Goal: Transaction & Acquisition: Book appointment/travel/reservation

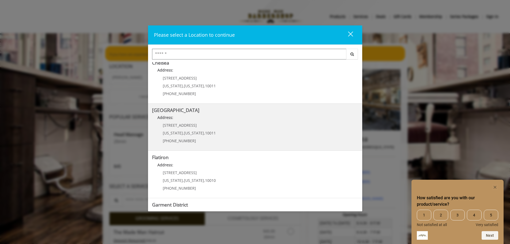
scroll to position [80, 0]
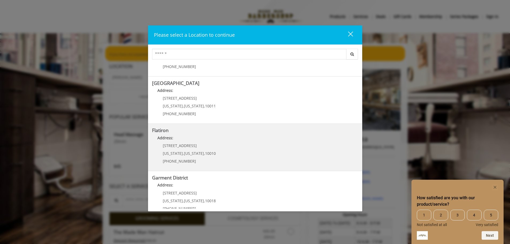
click at [227, 153] on "Flatiron Address: 10 E 23rd St New York , New York , 10010 (917) 475-1765" at bounding box center [255, 147] width 206 height 39
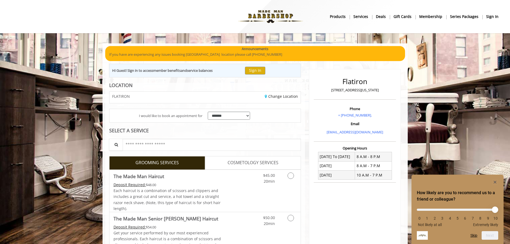
click at [492, 17] on b "sign in" at bounding box center [492, 17] width 12 height 6
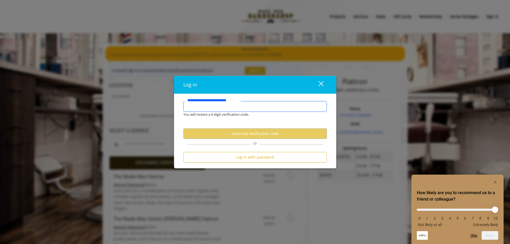
click at [247, 107] on input "**********" at bounding box center [255, 106] width 144 height 11
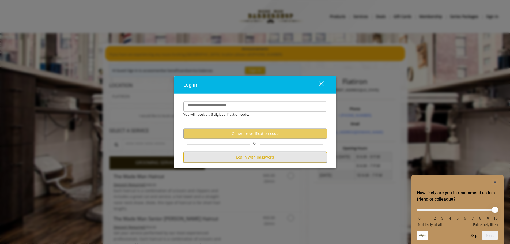
click at [246, 157] on button "Log in with password" at bounding box center [255, 157] width 144 height 10
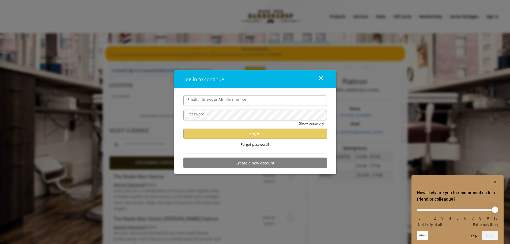
type input "**********"
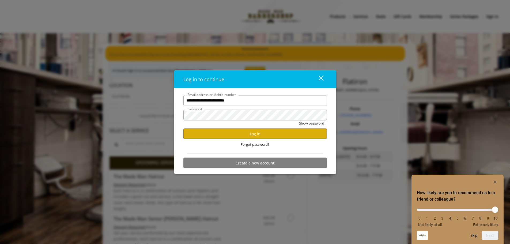
click at [238, 101] on input "**********" at bounding box center [255, 100] width 144 height 11
click at [302, 131] on button "Log in" at bounding box center [255, 134] width 144 height 10
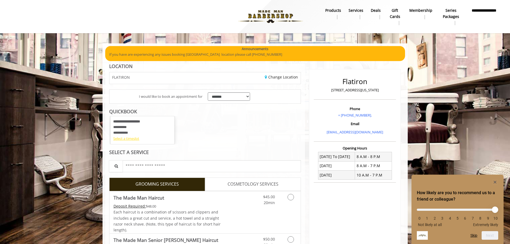
click at [133, 136] on div "Select a timeslot" at bounding box center [142, 139] width 58 height 6
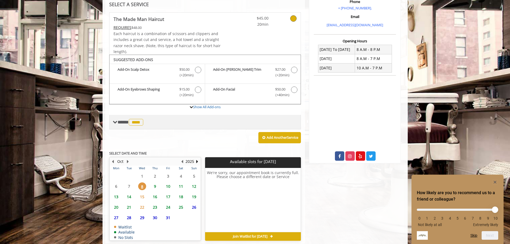
scroll to position [120, 0]
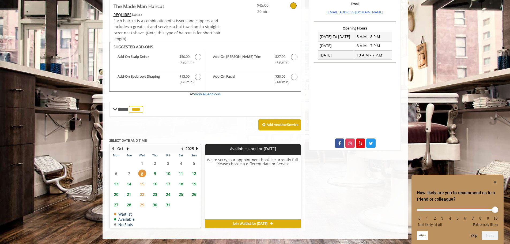
click at [155, 175] on span "9" at bounding box center [155, 173] width 8 height 8
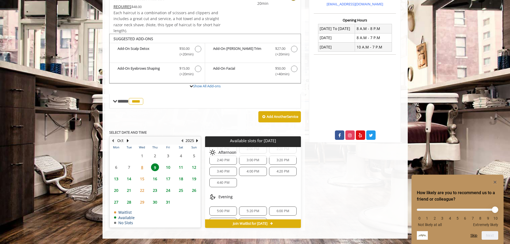
scroll to position [41, 0]
click at [225, 210] on span "6:40 PM" at bounding box center [223, 210] width 13 height 4
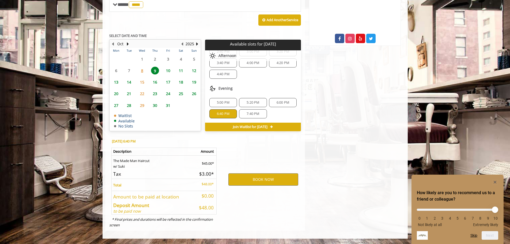
scroll to position [198, 0]
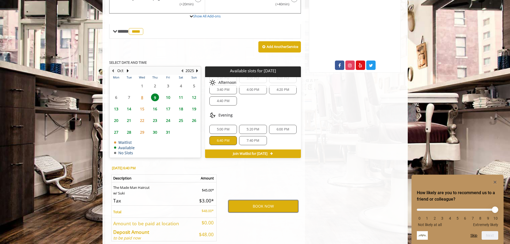
click at [277, 207] on button "BOOK NOW" at bounding box center [263, 206] width 70 height 12
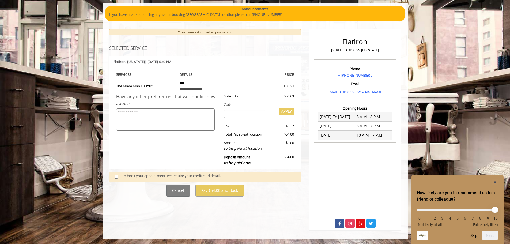
scroll to position [78, 0]
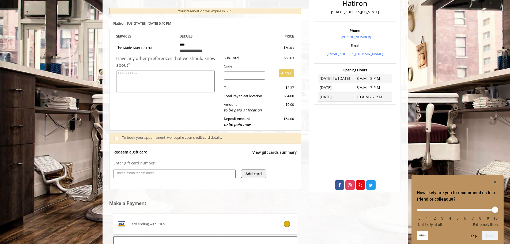
click at [187, 174] on input "text" at bounding box center [174, 174] width 116 height 6
click at [175, 192] on webstore-payments "Make a Payment Card ending with 3165 Card ending with 5982 Use a New Payment Me…" at bounding box center [205, 240] width 192 height 103
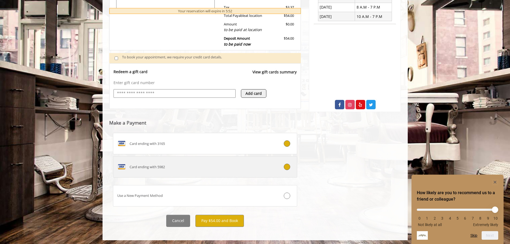
click at [204, 175] on label "Card ending with 5982" at bounding box center [205, 166] width 184 height 21
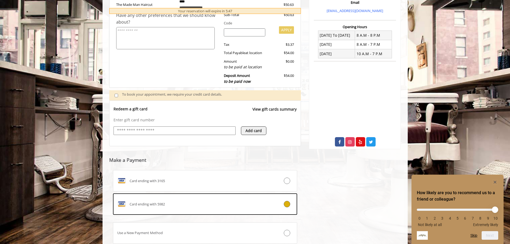
scroll to position [160, 0]
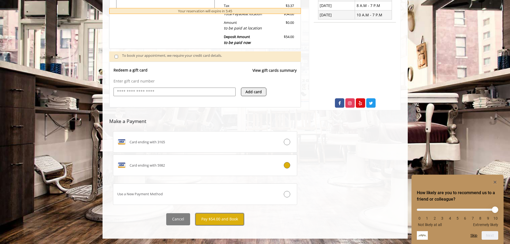
click at [230, 220] on button "Pay $54.00 and Book" at bounding box center [219, 219] width 48 height 12
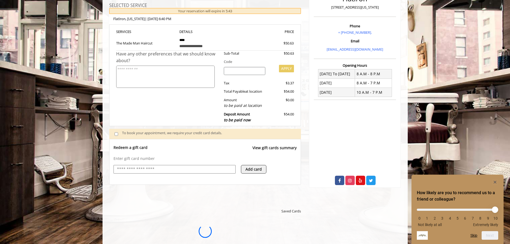
scroll to position [80, 0]
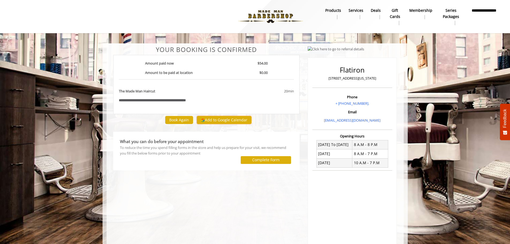
click at [219, 119] on button "Add to Google Calendar" at bounding box center [224, 120] width 55 height 8
click at [300, 64] on div "**********" at bounding box center [206, 80] width 195 height 68
click at [261, 161] on label "Complete Form" at bounding box center [265, 160] width 27 height 4
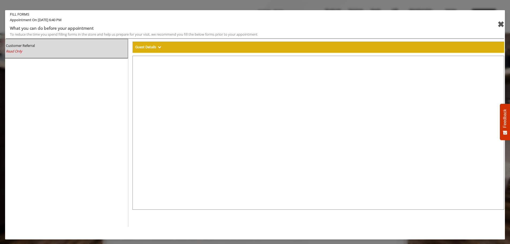
select select "***"
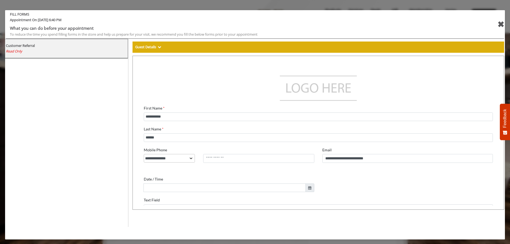
click at [507, 27] on div "FILL FORMS Appointment On [DATE] 6:40 PM What you can do before your appointmen…" at bounding box center [255, 122] width 510 height 244
click at [500, 24] on div "✖" at bounding box center [500, 24] width 7 height 13
